Goal: Find specific page/section: Find specific page/section

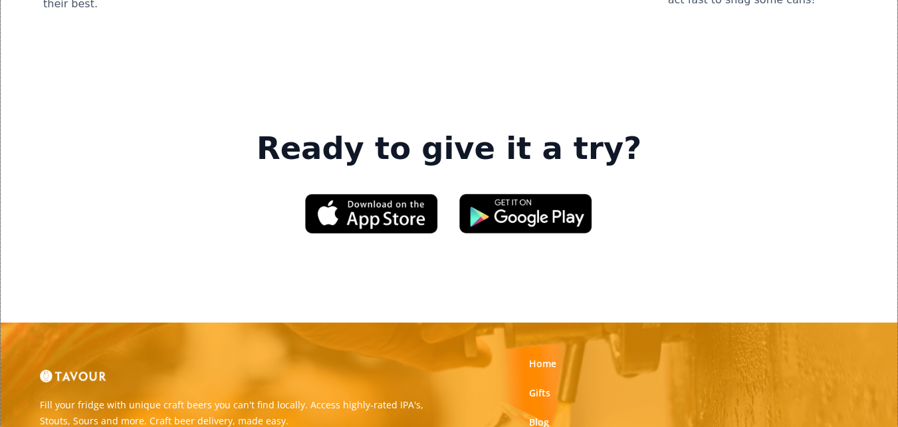
scroll to position [1927, 0]
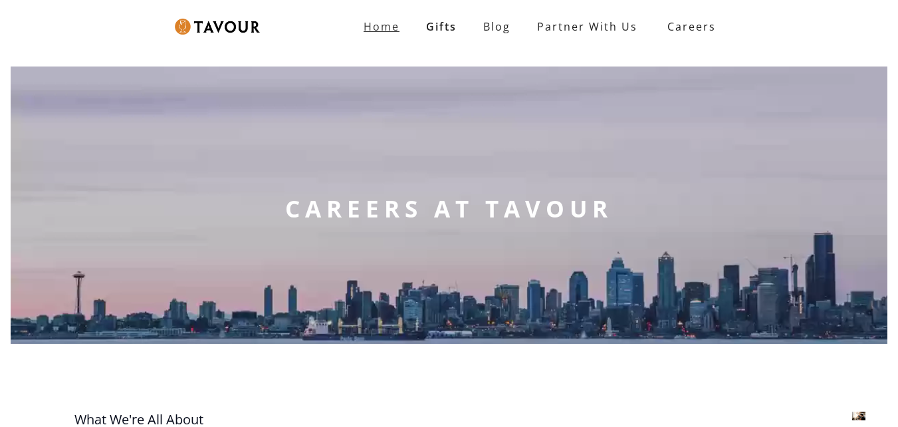
click at [389, 26] on strong "Home" at bounding box center [381, 26] width 36 height 15
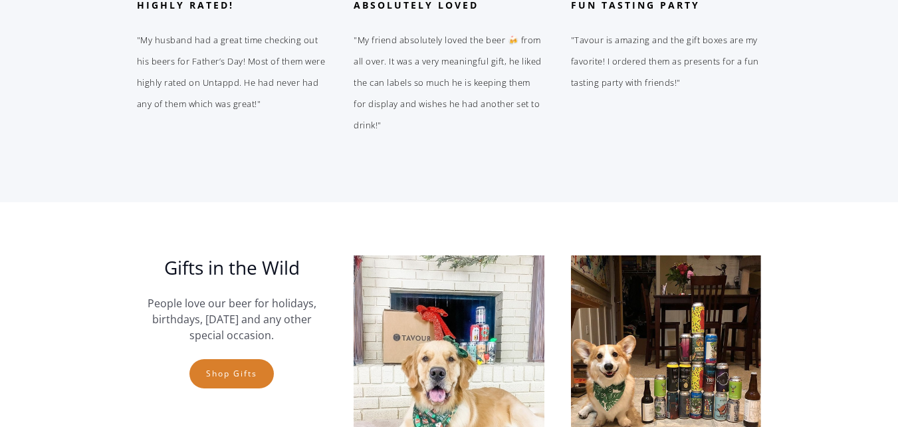
scroll to position [2591, 0]
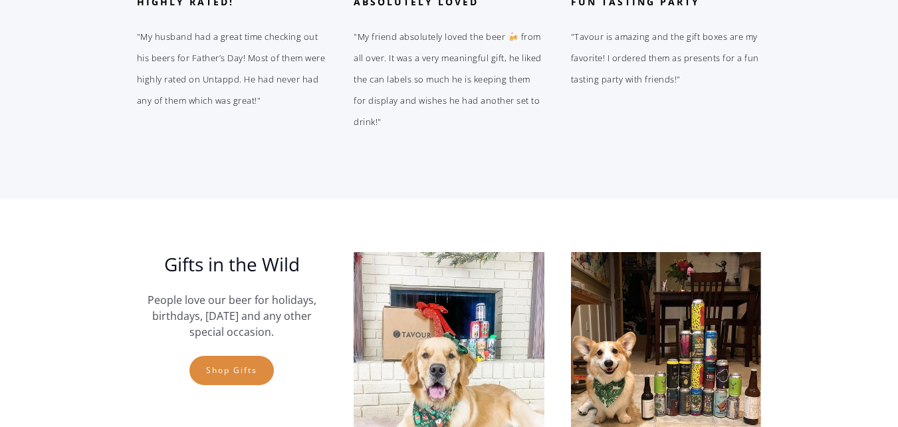
click at [261, 361] on link "Shop gifts" at bounding box center [231, 369] width 84 height 29
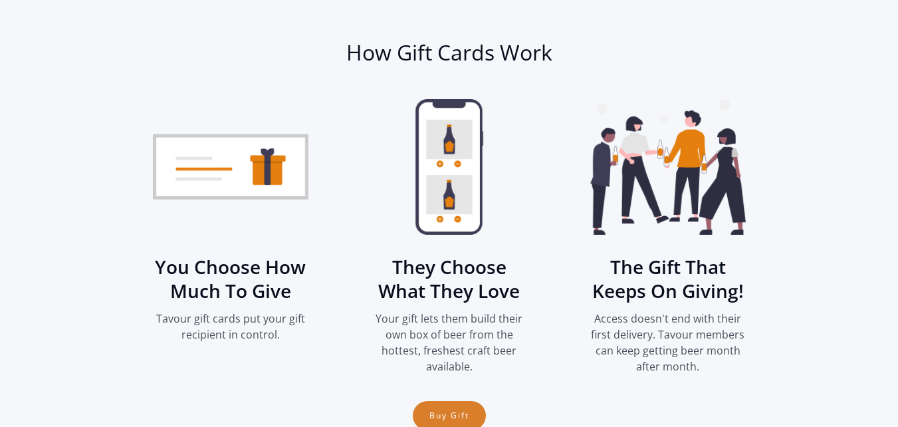
scroll to position [1232, 0]
